Goal: Task Accomplishment & Management: Complete application form

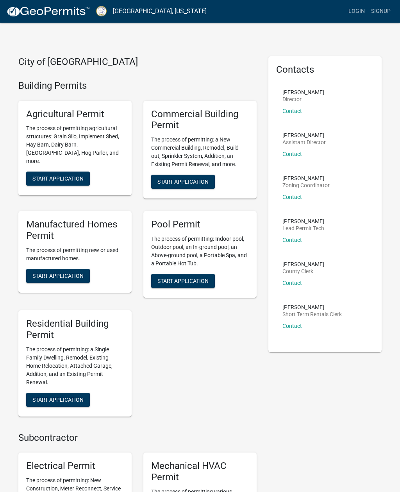
click at [359, 9] on link "Login" at bounding box center [356, 11] width 23 height 15
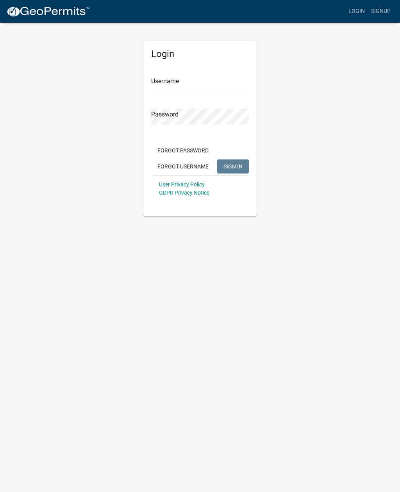
click at [222, 71] on div "Username" at bounding box center [200, 77] width 98 height 27
click at [213, 85] on input "Username" at bounding box center [200, 83] width 98 height 16
click at [236, 170] on button "SIGN IN" at bounding box center [233, 166] width 32 height 14
click at [237, 161] on button "SIGN IN" at bounding box center [233, 166] width 32 height 14
click at [208, 84] on input "Smorris" at bounding box center [200, 83] width 98 height 16
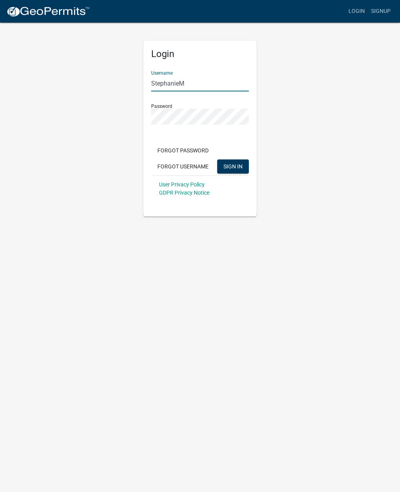
type input "StephanieM"
click at [240, 161] on button "SIGN IN" at bounding box center [233, 166] width 32 height 14
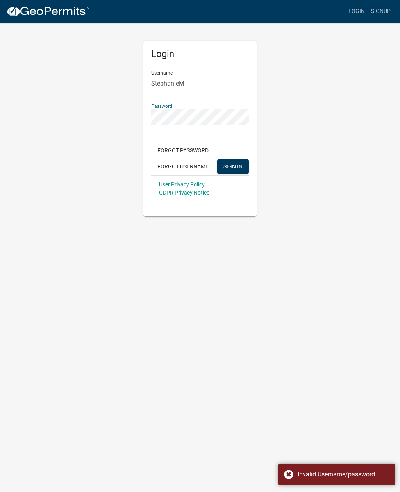
click at [239, 159] on button "SIGN IN" at bounding box center [233, 166] width 32 height 14
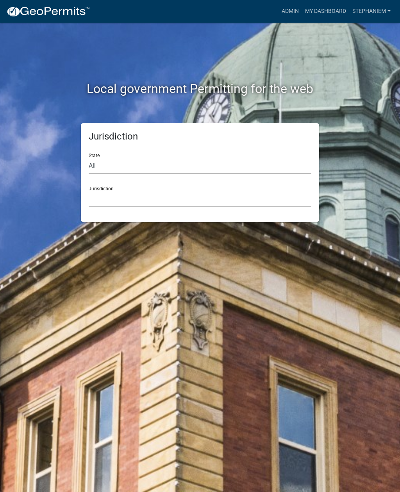
click at [195, 167] on select "All [US_STATE] [US_STATE] [US_STATE] [US_STATE] [US_STATE] [US_STATE] [US_STATE…" at bounding box center [200, 166] width 223 height 16
select select "[US_STATE]"
click at [256, 191] on select "City of [GEOGRAPHIC_DATA], [US_STATE] [GEOGRAPHIC_DATA], [US_STATE][PERSON_NAME…" at bounding box center [200, 199] width 223 height 16
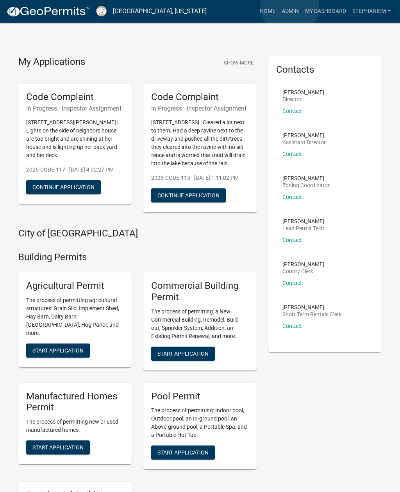
click at [290, 6] on link "Admin" at bounding box center [290, 11] width 23 height 15
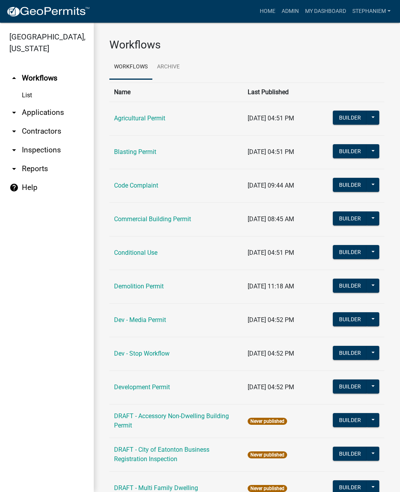
click at [56, 154] on link "arrow_drop_down Inspections" at bounding box center [47, 150] width 94 height 19
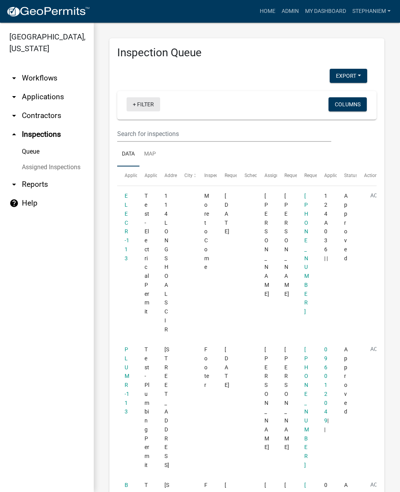
click at [151, 104] on link "+ Filter" at bounding box center [144, 104] width 34 height 14
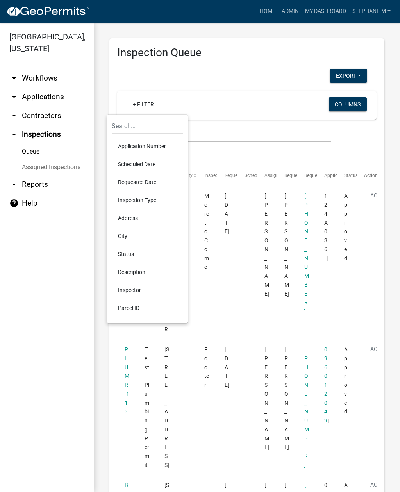
click at [158, 181] on li "Requested Date" at bounding box center [147, 182] width 71 height 18
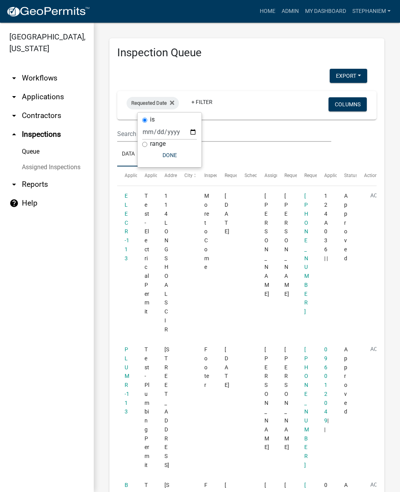
click at [163, 143] on label "range" at bounding box center [158, 144] width 16 height 6
click at [147, 143] on input "range" at bounding box center [144, 144] width 5 height 5
radio input "true"
select select
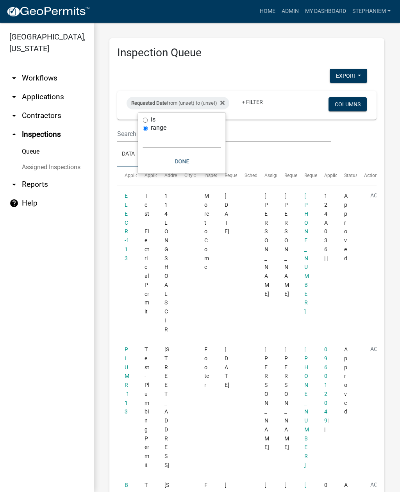
click at [155, 115] on div "is range [DATE] [DATE] Current Week Previous Week Current Month Last Month Curr…" at bounding box center [181, 142] width 87 height 61
click at [147, 118] on input "is" at bounding box center [145, 120] width 5 height 5
radio input "true"
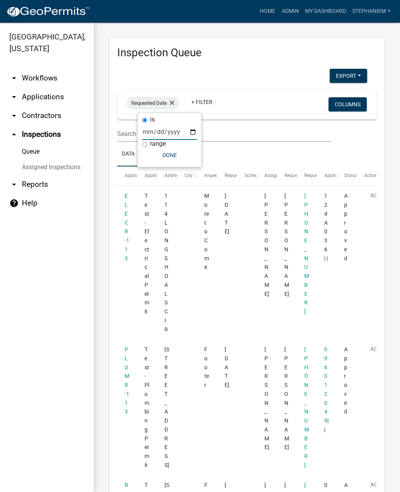
click at [164, 130] on input "date" at bounding box center [169, 132] width 55 height 16
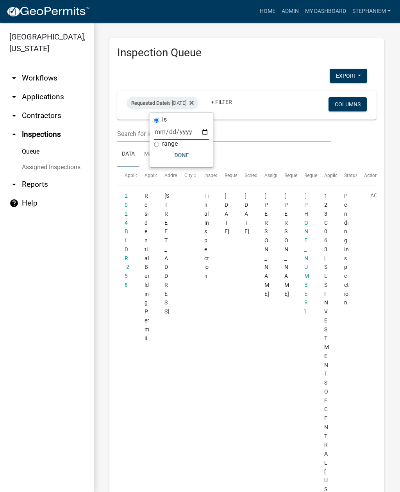
type input "[DATE]"
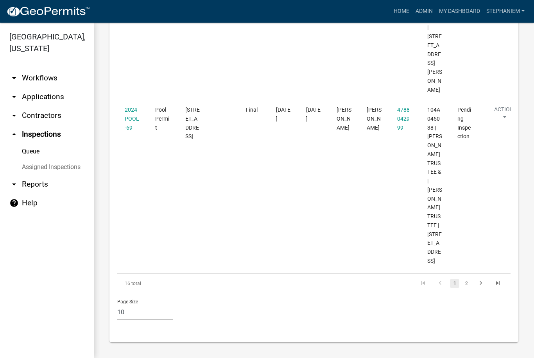
scroll to position [1556, 0]
click at [152, 318] on select "10 25 50 100" at bounding box center [145, 312] width 56 height 16
select select "3: 100"
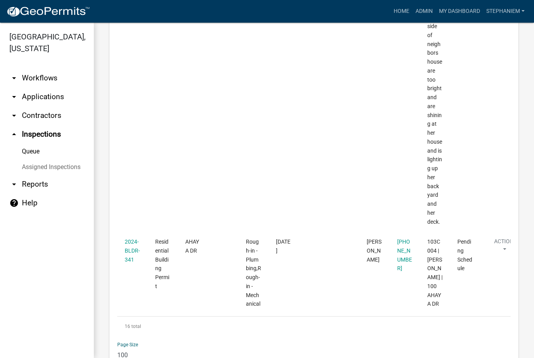
scroll to position [2718, 0]
click at [130, 238] on link "2024-BLDR-341" at bounding box center [132, 250] width 15 height 24
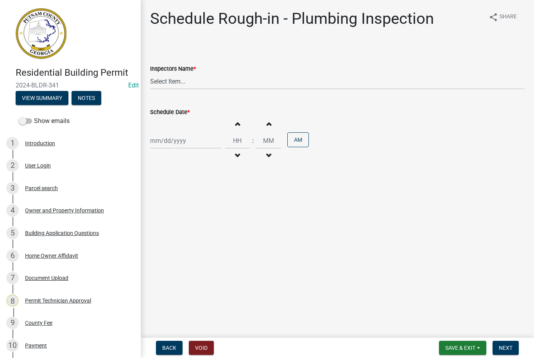
click at [49, 95] on button "View Summary" at bounding box center [42, 98] width 53 height 14
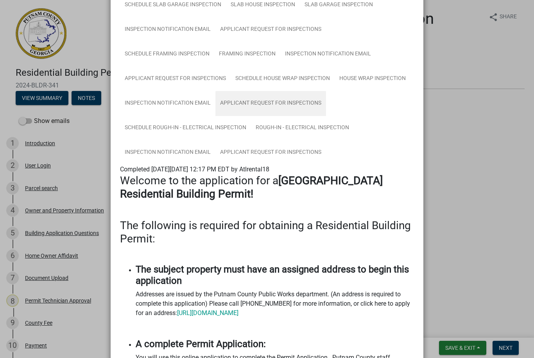
scroll to position [478, 0]
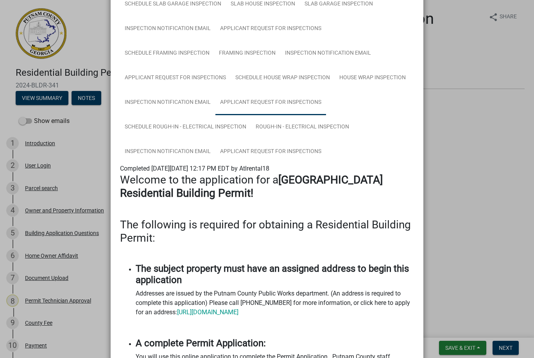
click at [301, 105] on link "Applicant Request for Inspections" at bounding box center [270, 102] width 111 height 25
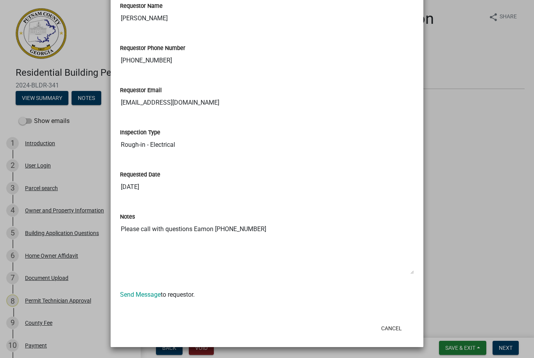
scroll to position [661, 0]
click at [400, 137] on ngb-modal-window "Summary × Printer Friendly Introduction Parcel search Owner and Property Inform…" at bounding box center [267, 179] width 534 height 358
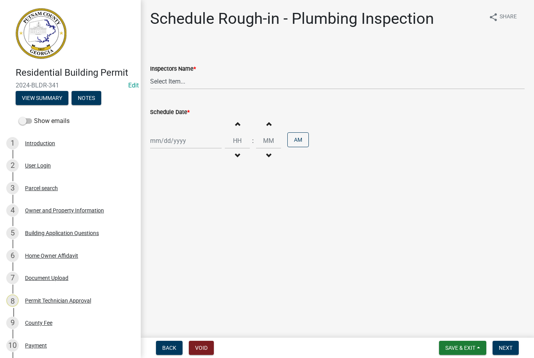
click at [329, 70] on div "Inspectors Name *" at bounding box center [337, 68] width 374 height 9
click at [334, 71] on div "Inspectors Name *" at bounding box center [337, 68] width 374 height 9
click at [336, 77] on select "Select Item... mrivera ([PERSON_NAME]) jstokes ([PERSON_NAME]) asmith105 ([PERS…" at bounding box center [337, 81] width 374 height 16
select select "a0ea4169-8540-4a2c-b9f4-cf4c1ffdeb95"
click at [184, 136] on div at bounding box center [185, 141] width 71 height 16
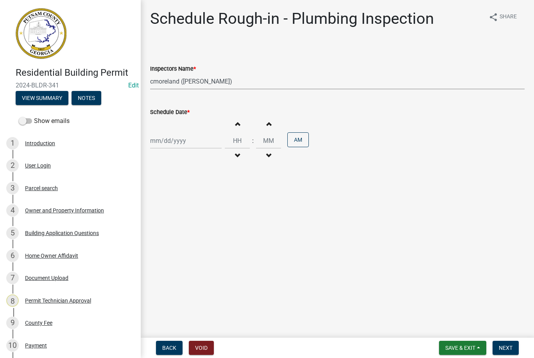
select select "8"
select select "2025"
click at [184, 208] on main "Schedule Rough-in - [GEOGRAPHIC_DATA] Inspection share Share Inspectors Name * …" at bounding box center [337, 167] width 393 height 335
click at [173, 130] on main "Schedule Rough-in - Plumbing Inspection share Share Inspectors Name * Select It…" at bounding box center [337, 167] width 393 height 335
click at [191, 143] on main "Schedule Rough-in - Plumbing Inspection share Share Inspectors Name * Select It…" at bounding box center [337, 167] width 393 height 335
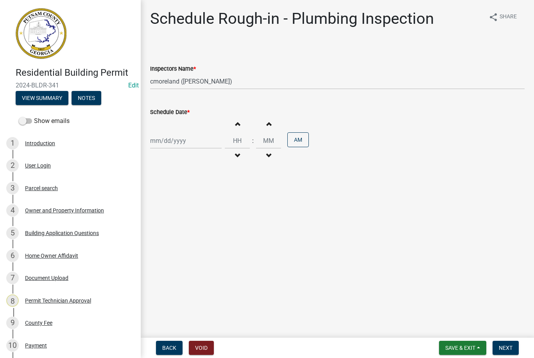
click at [181, 136] on main "Schedule Rough-in - Plumbing Inspection share Share Inspectors Name * Select It…" at bounding box center [337, 167] width 393 height 335
click at [170, 143] on main "Schedule Rough-in - Plumbing Inspection share Share Inspectors Name * Select It…" at bounding box center [337, 167] width 393 height 335
click at [194, 141] on main "Schedule Rough-in - Plumbing Inspection share Share Inspectors Name * Select It…" at bounding box center [337, 167] width 393 height 335
click at [179, 138] on div at bounding box center [185, 141] width 71 height 16
select select "8"
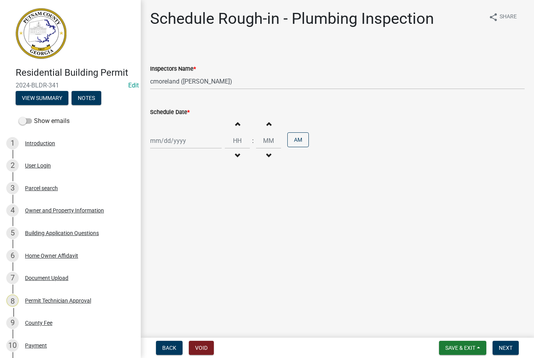
select select "2025"
click at [185, 205] on div "13" at bounding box center [183, 207] width 12 height 12
type input "[DATE]"
click at [400, 346] on button "Next" at bounding box center [505, 348] width 26 height 14
click at [400, 80] on select "Select Item... mrivera ([PERSON_NAME]) jstokes ([PERSON_NAME]) asmith105 ([PERS…" at bounding box center [337, 81] width 374 height 16
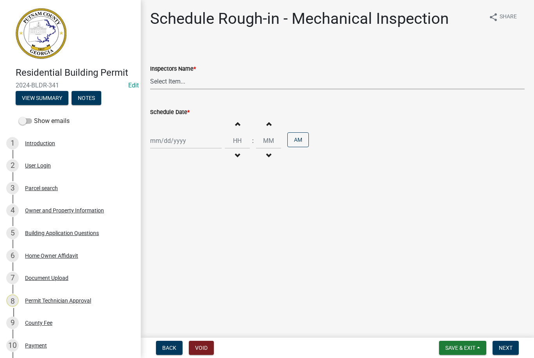
select select "a0ea4169-8540-4a2c-b9f4-cf4c1ffdeb95"
click at [182, 141] on div at bounding box center [185, 141] width 71 height 16
select select "8"
select select "2025"
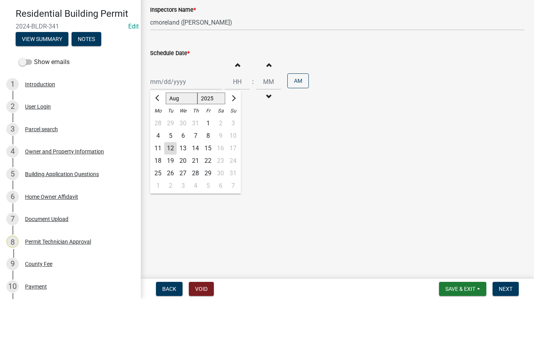
click at [182, 204] on main "Schedule Rough-in - Mechanical Inspection share Share Inspectors Name * Select …" at bounding box center [337, 167] width 393 height 335
click at [183, 144] on main "Schedule Rough-in - Mechanical Inspection share Share Inspectors Name * Select …" at bounding box center [337, 167] width 393 height 335
click at [195, 139] on main "Schedule Rough-in - Mechanical Inspection share Share Inspectors Name * Select …" at bounding box center [337, 167] width 393 height 335
click at [172, 146] on main "Schedule Rough-in - Mechanical Inspection share Share Inspectors Name * Select …" at bounding box center [337, 167] width 393 height 335
click at [179, 138] on main "Schedule Rough-in - Mechanical Inspection share Share Inspectors Name * Select …" at bounding box center [337, 167] width 393 height 335
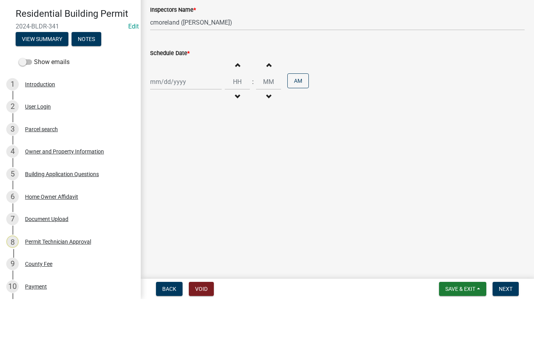
click at [188, 132] on main "Schedule Rough-in - Mechanical Inspection share Share Inspectors Name * Select …" at bounding box center [337, 167] width 393 height 335
click at [179, 139] on main "Schedule Rough-in - Mechanical Inspection share Share Inspectors Name * Select …" at bounding box center [337, 167] width 393 height 335
click at [172, 139] on div at bounding box center [185, 141] width 71 height 16
select select "8"
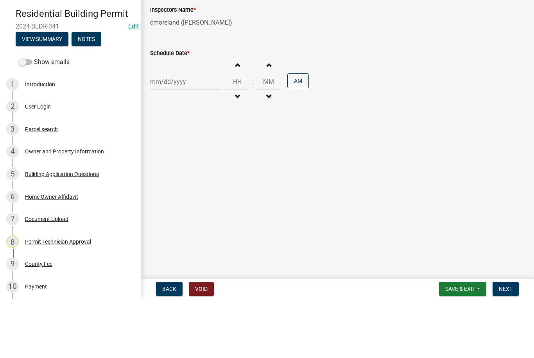
select select "2025"
click at [186, 206] on main "Schedule Rough-in - Mechanical Inspection share Share Inspectors Name * Select …" at bounding box center [337, 167] width 393 height 335
click at [171, 134] on main "Schedule Rough-in - Mechanical Inspection share Share Inspectors Name * Select …" at bounding box center [337, 167] width 393 height 335
click at [167, 138] on main "Schedule Rough-in - Mechanical Inspection share Share Inspectors Name * Select …" at bounding box center [337, 167] width 393 height 335
click at [162, 137] on main "Schedule Rough-in - Mechanical Inspection share Share Inspectors Name * Select …" at bounding box center [337, 167] width 393 height 335
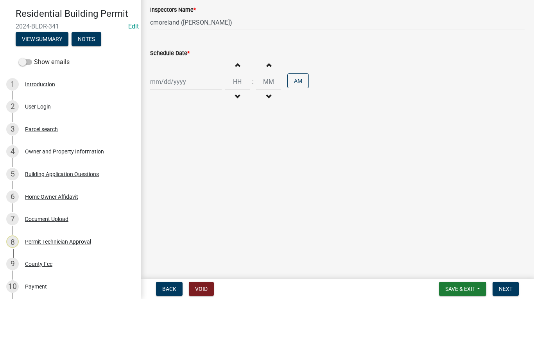
click at [177, 141] on main "Schedule Rough-in - Mechanical Inspection share Share Inspectors Name * Select …" at bounding box center [337, 167] width 393 height 335
click at [184, 149] on main "Schedule Rough-in - Mechanical Inspection share Share Inspectors Name * Select …" at bounding box center [337, 167] width 393 height 335
click at [179, 139] on main "Schedule Rough-in - Mechanical Inspection share Share Inspectors Name * Select …" at bounding box center [337, 167] width 393 height 335
click at [169, 141] on main "Schedule Rough-in - Mechanical Inspection share Share Inspectors Name * Select …" at bounding box center [337, 167] width 393 height 335
click at [174, 141] on main "Schedule Rough-in - Mechanical Inspection share Share Inspectors Name * Select …" at bounding box center [337, 167] width 393 height 335
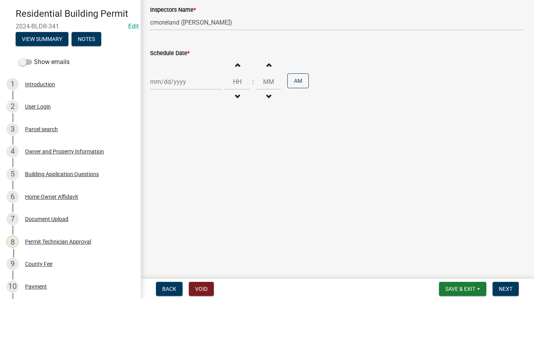
click at [161, 142] on main "Schedule Rough-in - Mechanical Inspection share Share Inspectors Name * Select …" at bounding box center [337, 167] width 393 height 335
click at [179, 139] on main "Schedule Rough-in - Mechanical Inspection share Share Inspectors Name * Select …" at bounding box center [337, 167] width 393 height 335
click at [165, 138] on div at bounding box center [185, 141] width 71 height 16
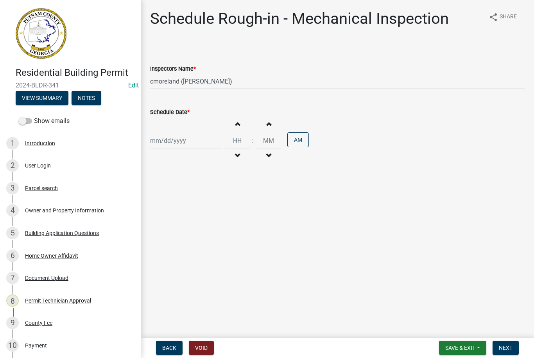
select select "8"
select select "2025"
click at [184, 206] on div "13" at bounding box center [183, 207] width 12 height 12
type input "[DATE]"
click at [400, 343] on button "Next" at bounding box center [505, 348] width 26 height 14
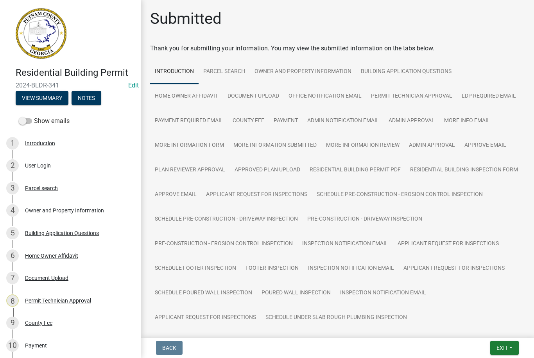
click at [400, 343] on button "Exit" at bounding box center [504, 348] width 29 height 14
click at [400, 321] on button "Save & Exit" at bounding box center [487, 327] width 62 height 19
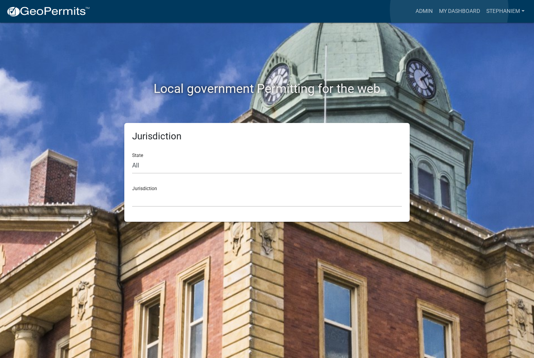
click at [400, 10] on link "My Dashboard" at bounding box center [459, 11] width 47 height 15
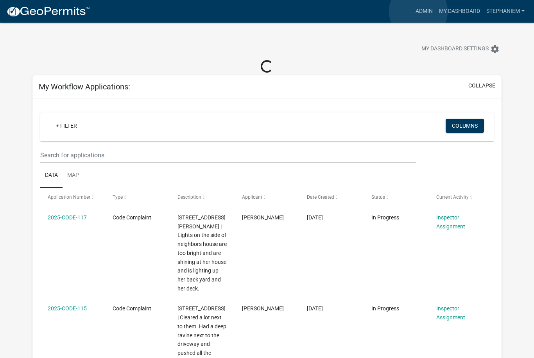
click at [400, 12] on link "Admin" at bounding box center [423, 11] width 23 height 15
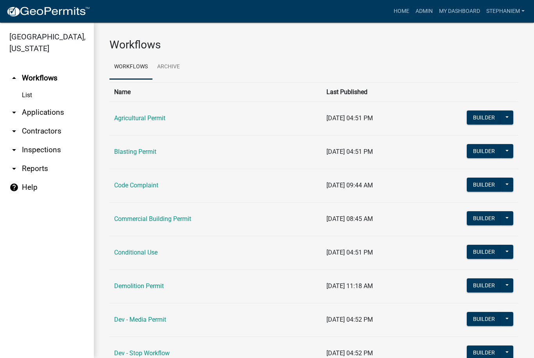
click at [53, 151] on link "arrow_drop_down Inspections" at bounding box center [47, 150] width 94 height 19
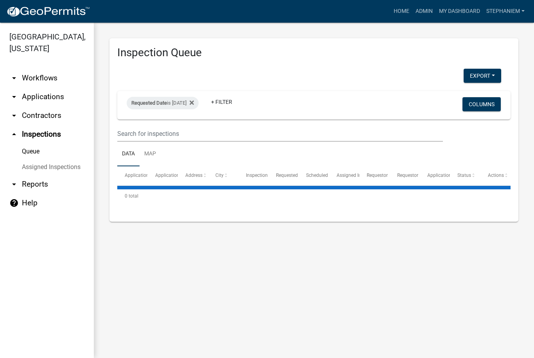
select select "3: 100"
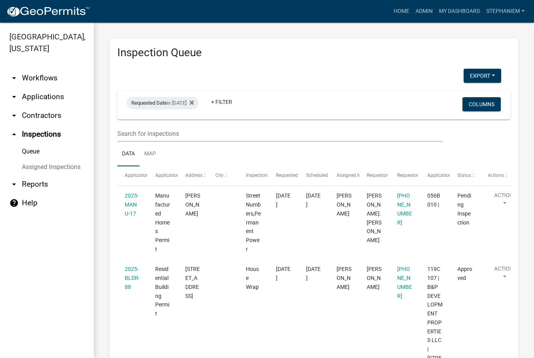
click at [171, 91] on div "Requested Date is [DATE] + Filter Columns" at bounding box center [314, 105] width 386 height 29
click at [184, 101] on div "Requested Date is [DATE]" at bounding box center [163, 103] width 72 height 12
click at [188, 129] on input "[DATE]" at bounding box center [181, 132] width 55 height 16
type input "[DATE]"
